Goal: Information Seeking & Learning: Understand process/instructions

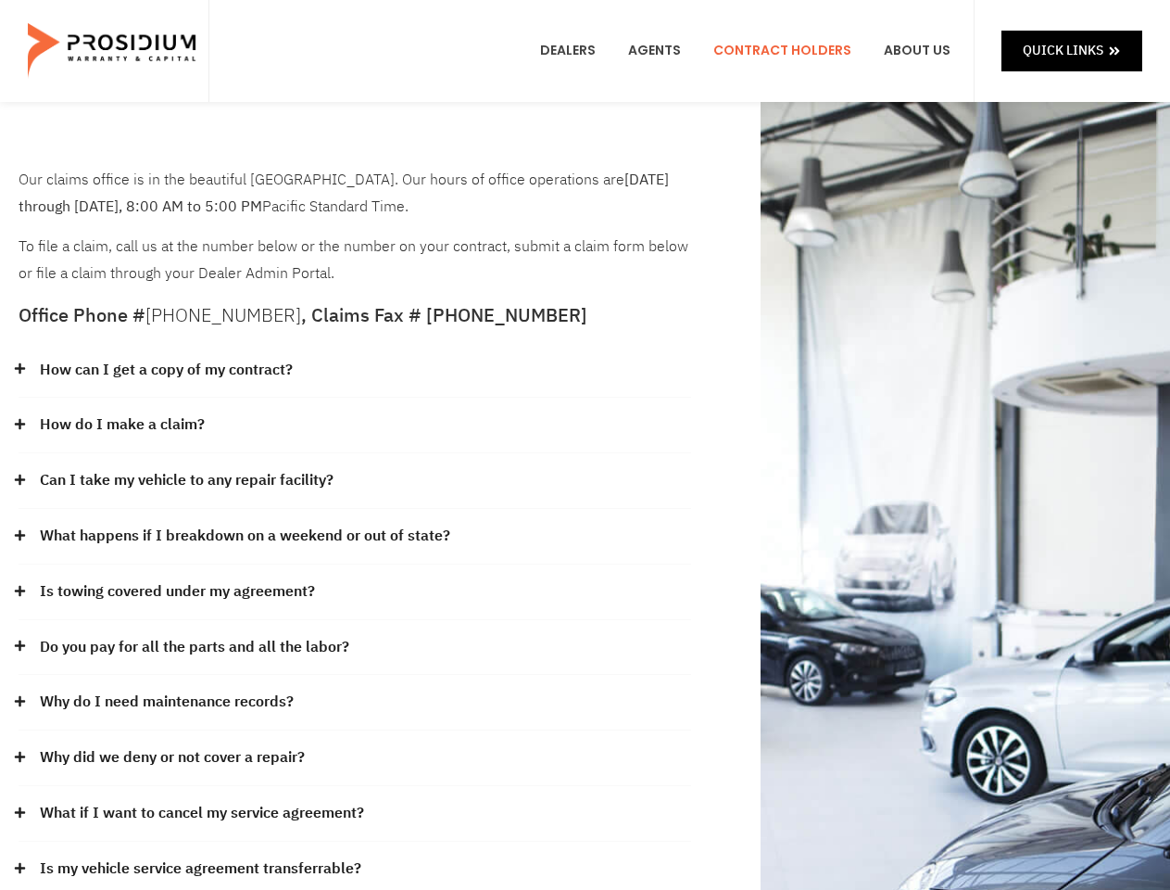
click at [585, 445] on div "How do I make a claim?" at bounding box center [355, 426] width 673 height 56
click at [355, 371] on div "How can I get a copy of my contract?" at bounding box center [355, 371] width 673 height 56
click at [165, 370] on link "How can I get a copy of my contract?" at bounding box center [166, 370] width 253 height 27
click at [355, 425] on div "How do I make a claim?" at bounding box center [355, 426] width 673 height 56
click at [121, 424] on link "How do I make a claim?" at bounding box center [122, 424] width 165 height 27
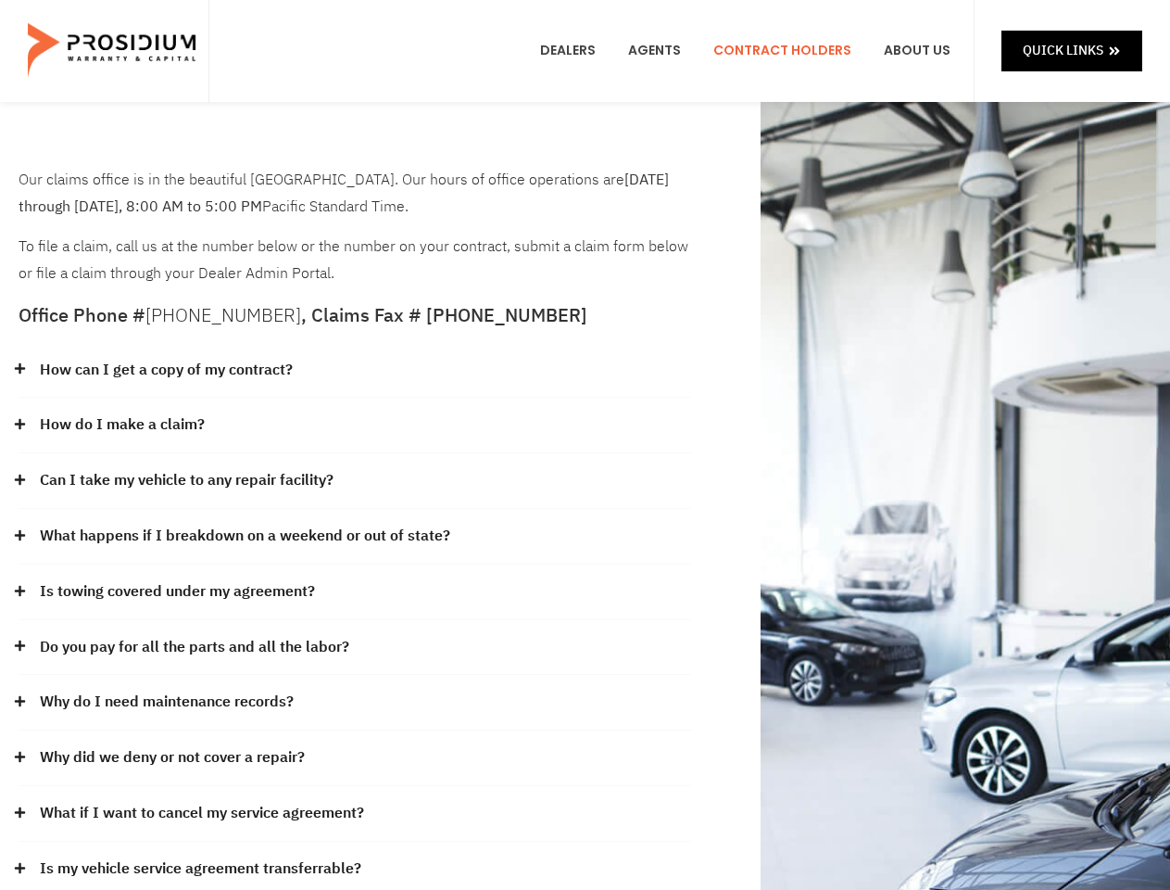
click at [355, 481] on div "Can I take my vehicle to any repair facility?" at bounding box center [355, 481] width 673 height 56
click at [187, 480] on link "Can I take my vehicle to any repair facility?" at bounding box center [187, 480] width 294 height 27
click at [355, 537] on link "What happens if I breakdown on a weekend or out of state?" at bounding box center [245, 536] width 411 height 27
click at [243, 536] on link "What happens if I breakdown on a weekend or out of state?" at bounding box center [245, 536] width 411 height 27
click at [355, 592] on div "Is towing covered under my agreement?" at bounding box center [355, 592] width 673 height 56
